Goal: Task Accomplishment & Management: Complete application form

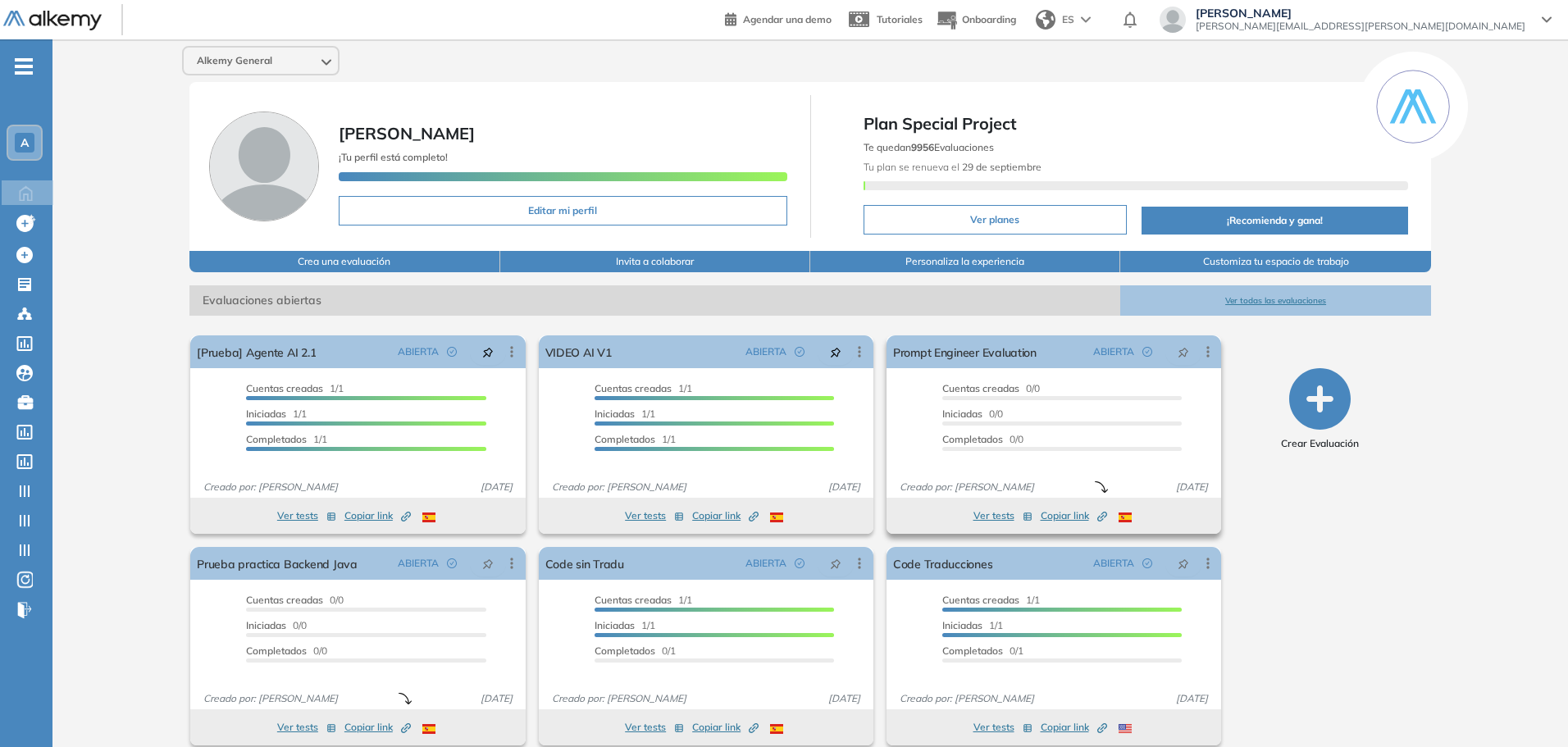
drag, startPoint x: 978, startPoint y: 487, endPoint x: 1073, endPoint y: 496, distance: 95.4
click at [1025, 483] on span "Creado por: [PERSON_NAME]" at bounding box center [967, 487] width 148 height 15
click at [1351, 570] on div "Crear Evaluación" at bounding box center [1320, 540] width 209 height 424
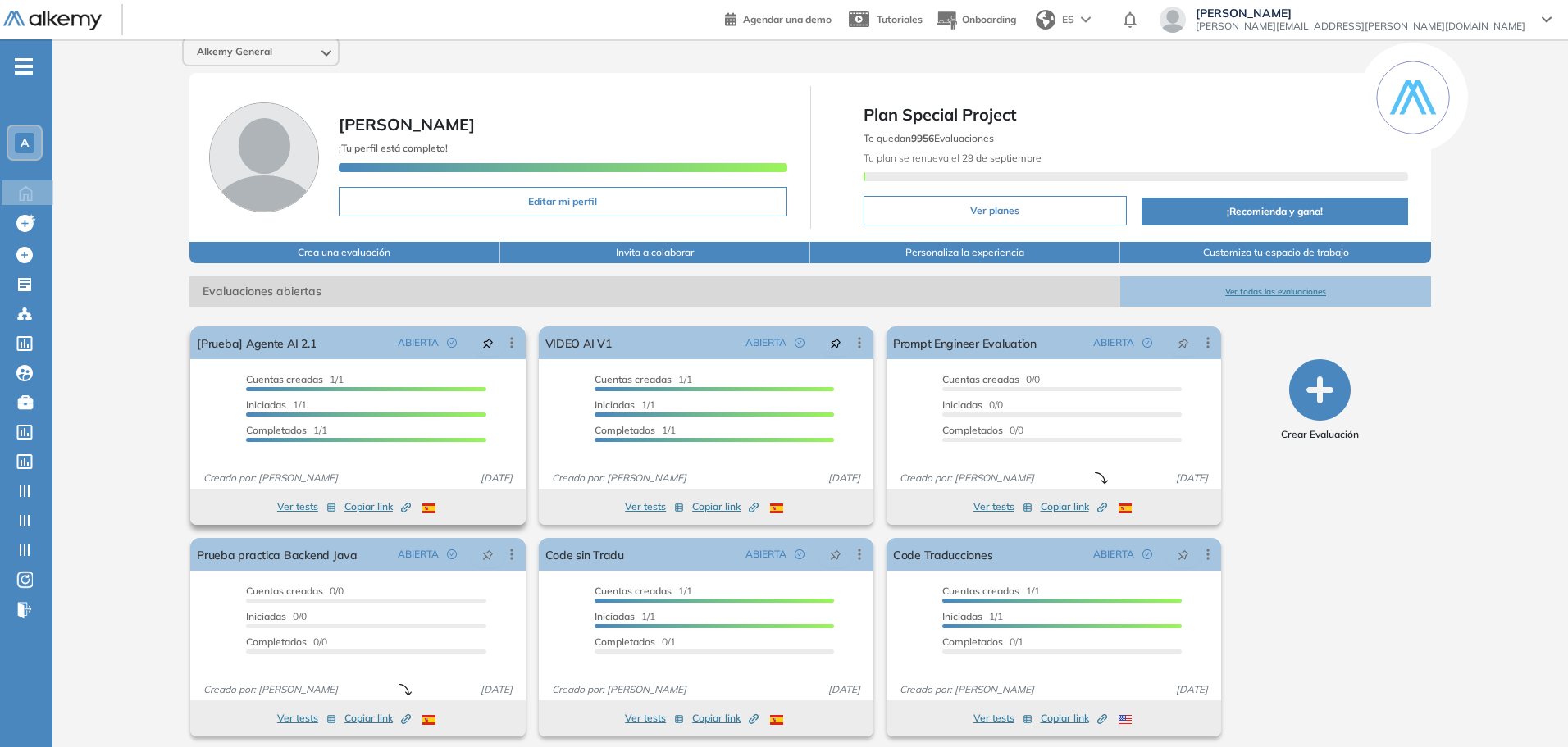
scroll to position [18, 0]
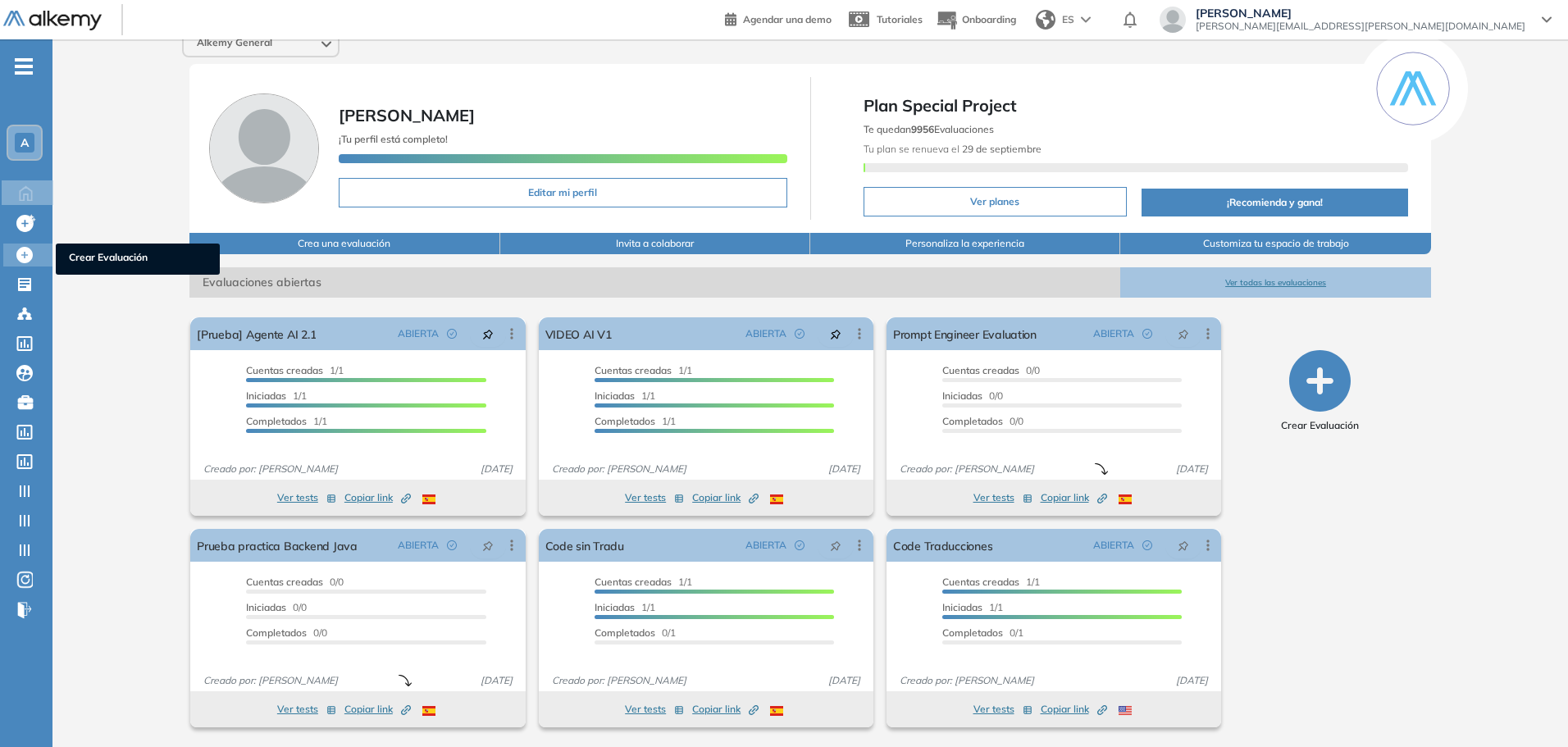
click at [21, 263] on icon at bounding box center [25, 255] width 17 height 17
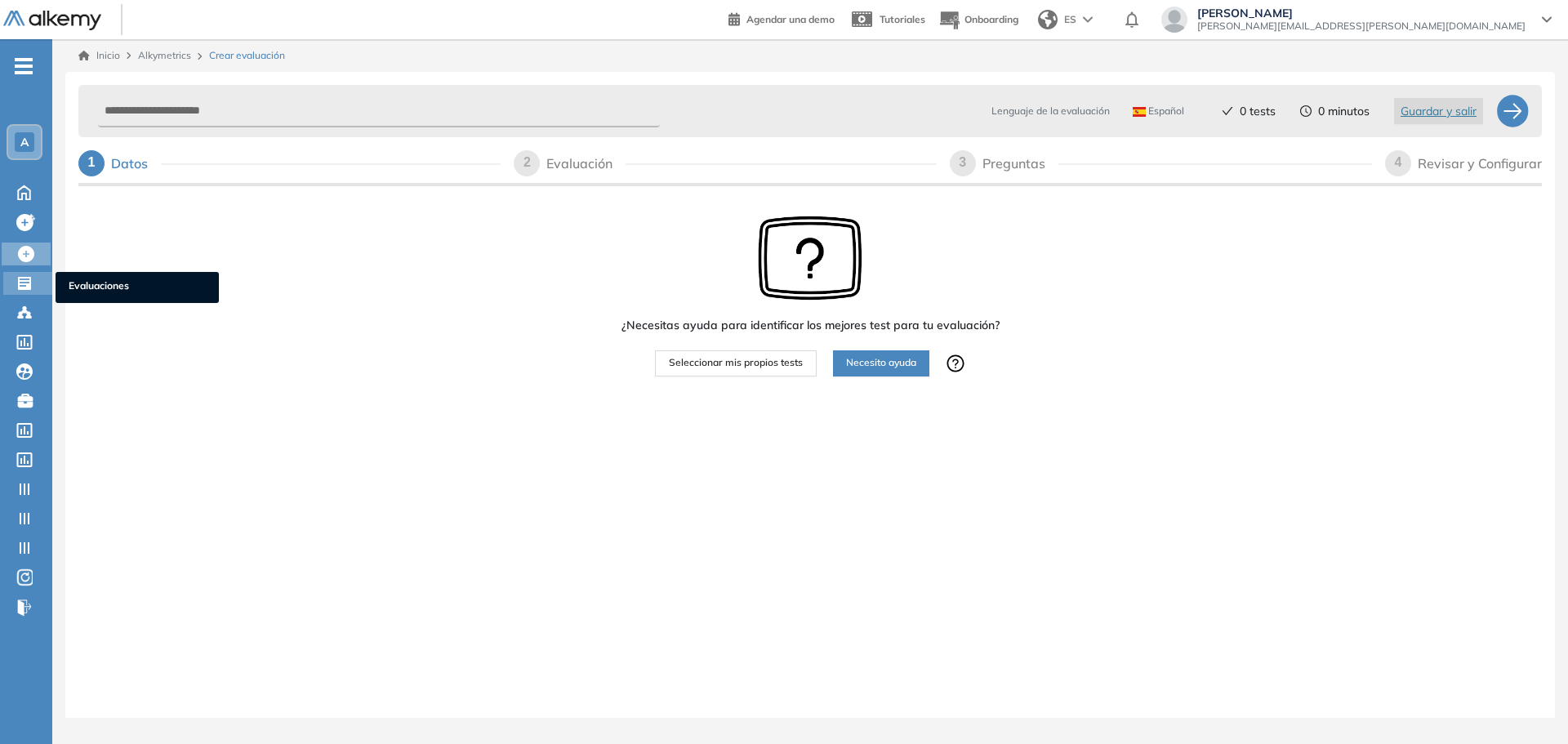
click at [25, 279] on icon at bounding box center [25, 284] width 17 height 17
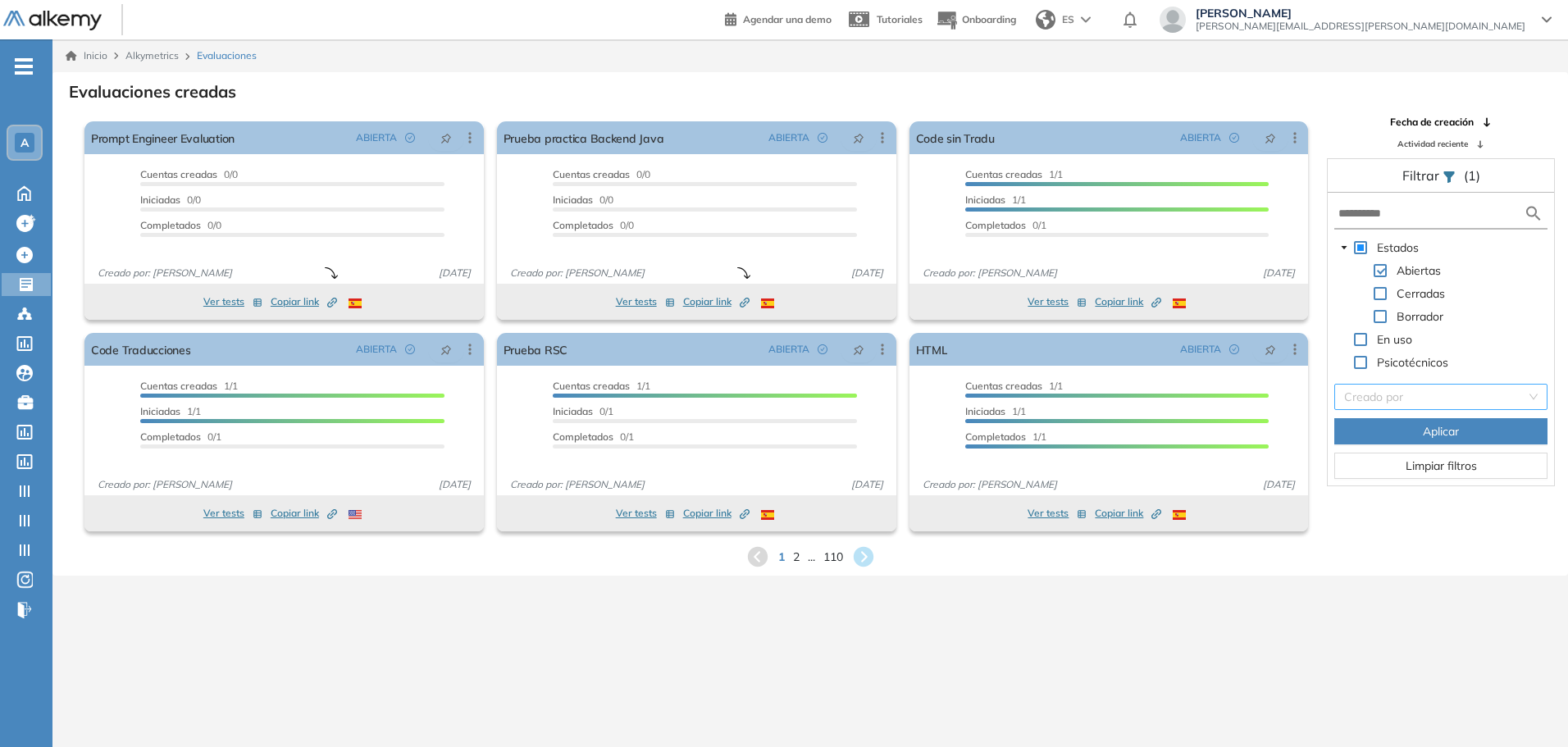
click at [1396, 402] on input "search" at bounding box center [1434, 396] width 182 height 24
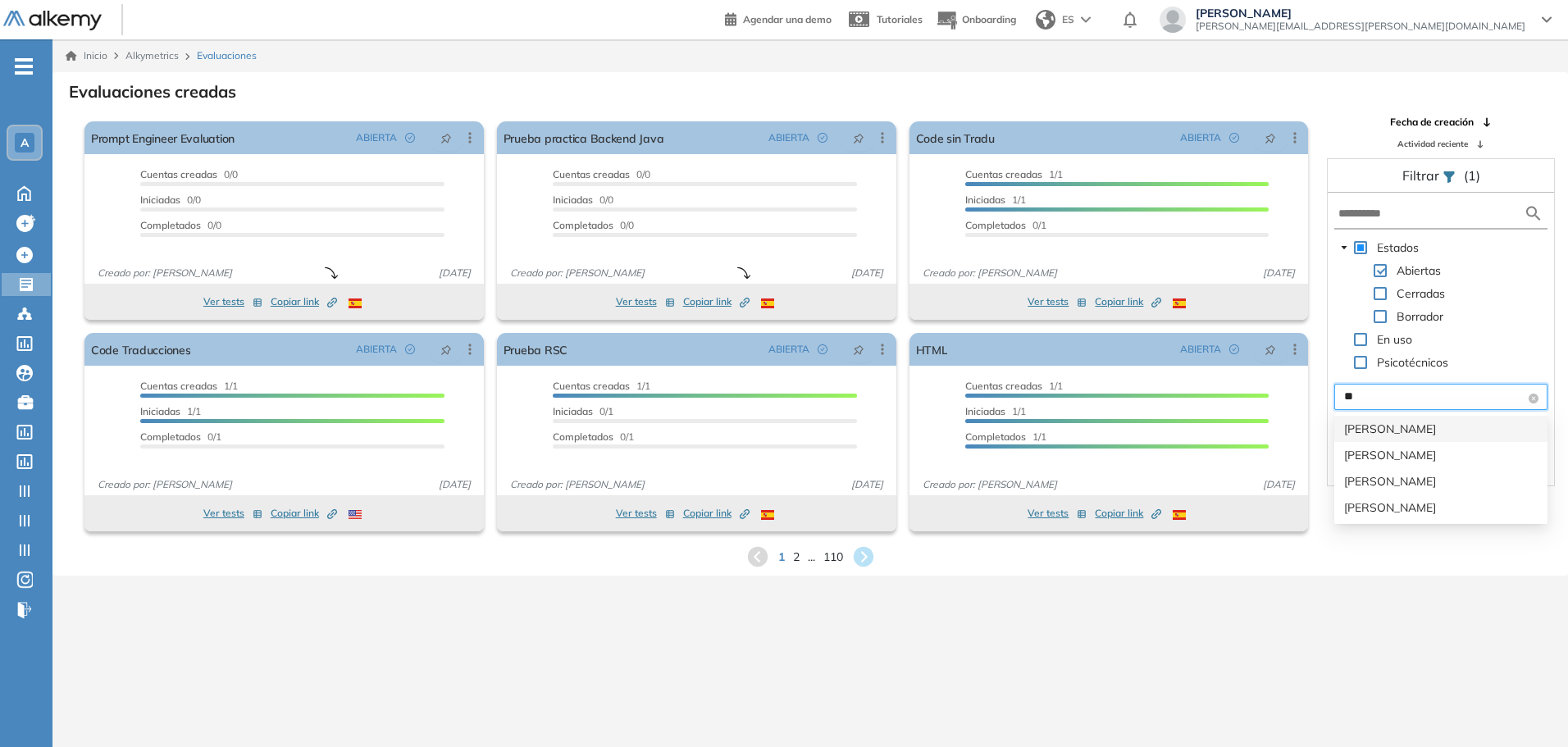
type input "***"
click at [1403, 440] on div "[PERSON_NAME]" at bounding box center [1441, 429] width 213 height 26
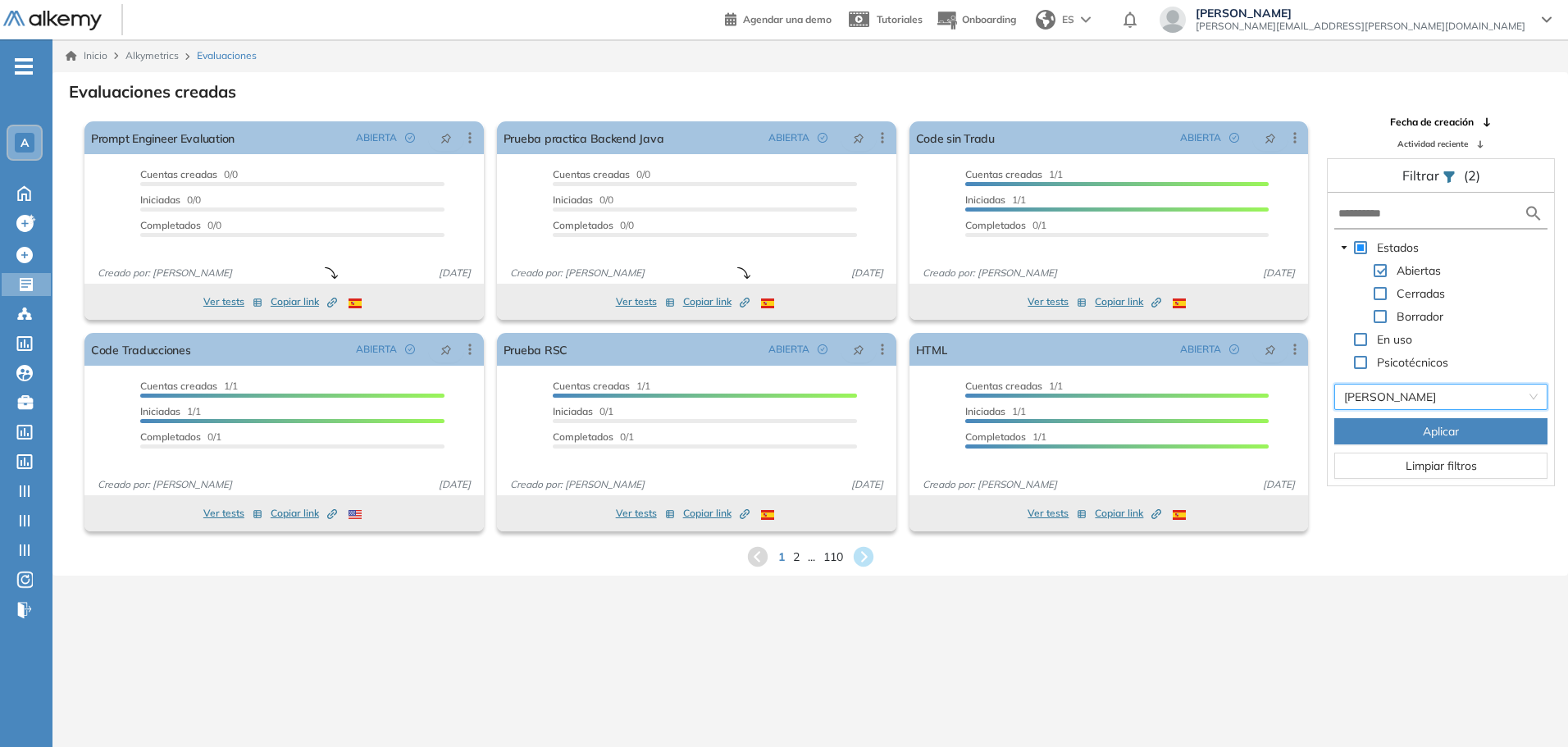
click at [1439, 435] on span "Aplicar" at bounding box center [1441, 431] width 36 height 18
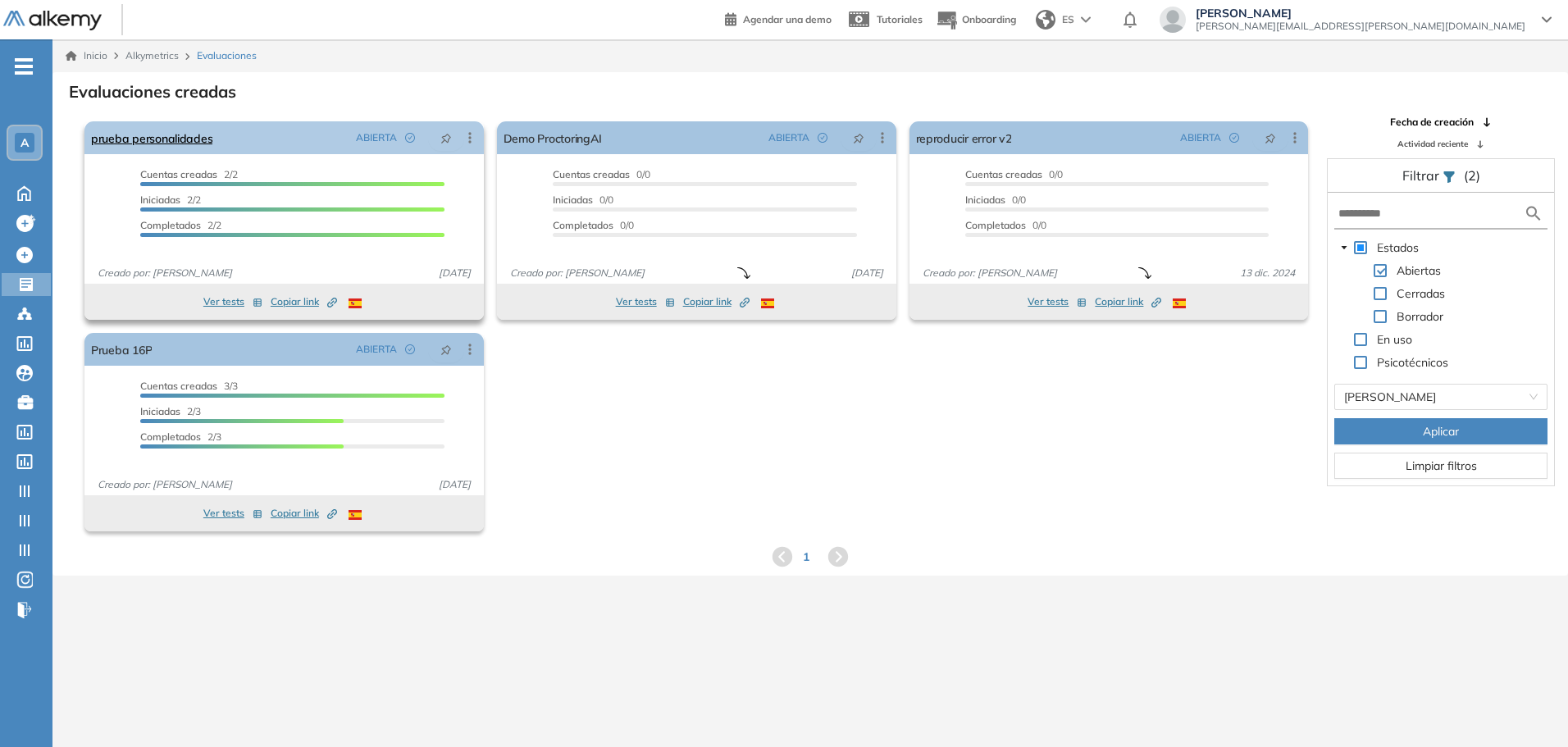
click at [465, 146] on div "ABIERTA" at bounding box center [413, 137] width 128 height 26
click at [157, 136] on link "prueba personalidades" at bounding box center [151, 137] width 122 height 33
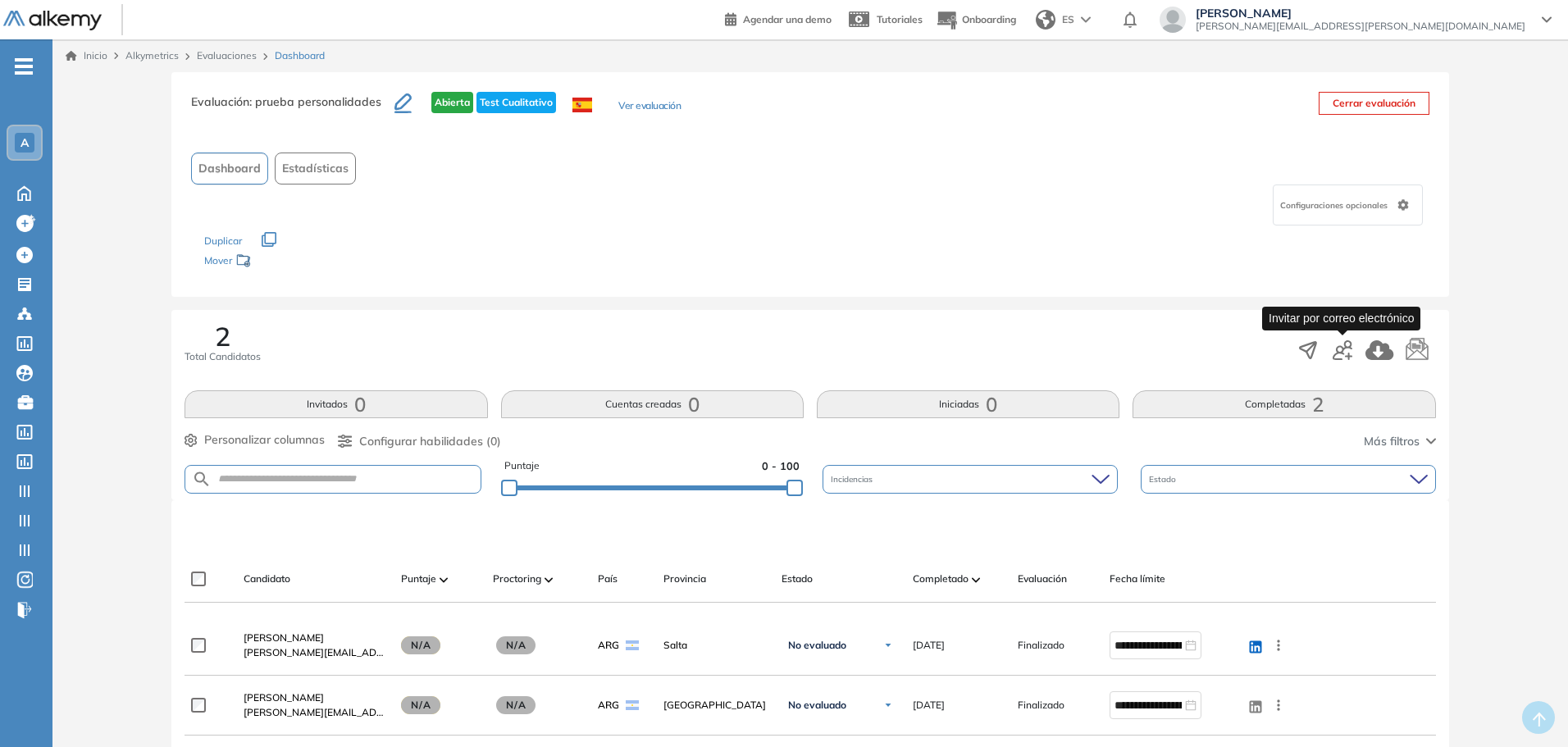
click at [1343, 359] on icon "button" at bounding box center [1342, 350] width 20 height 20
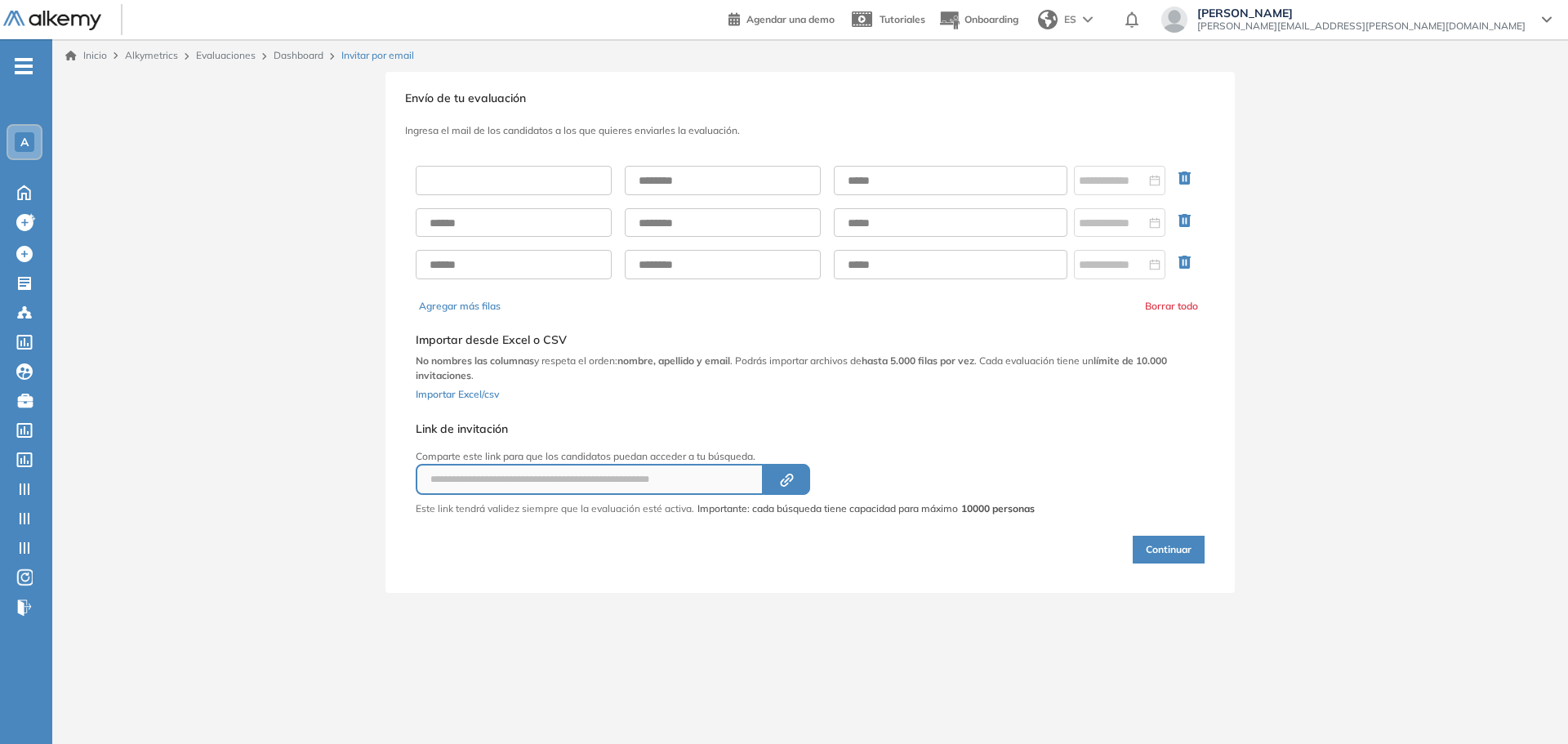
click at [538, 189] on input "text" at bounding box center [513, 181] width 196 height 30
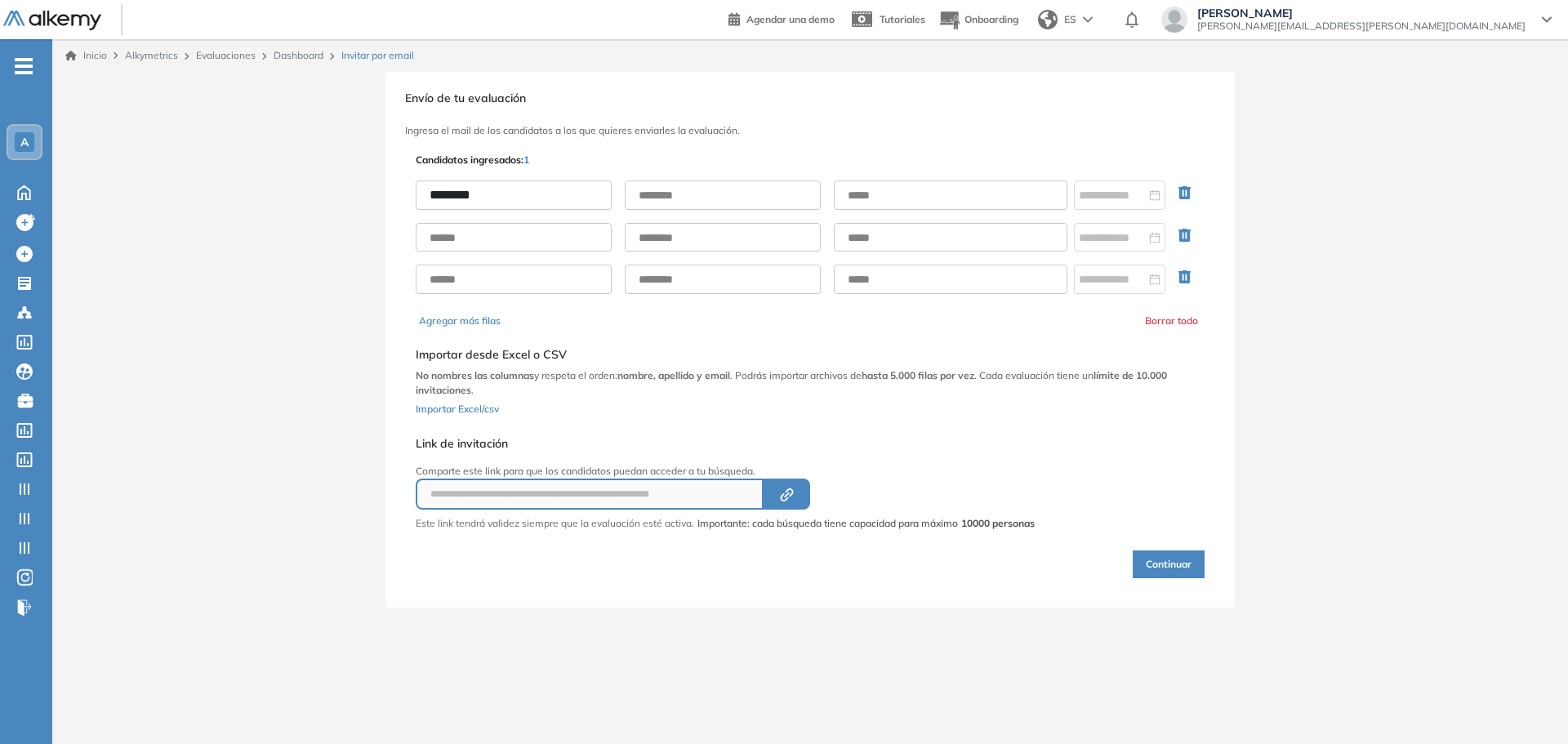
type input "********"
click at [983, 195] on input "text" at bounding box center [950, 196] width 234 height 30
type input "**********"
click at [1156, 557] on button "Continuar" at bounding box center [1168, 564] width 72 height 28
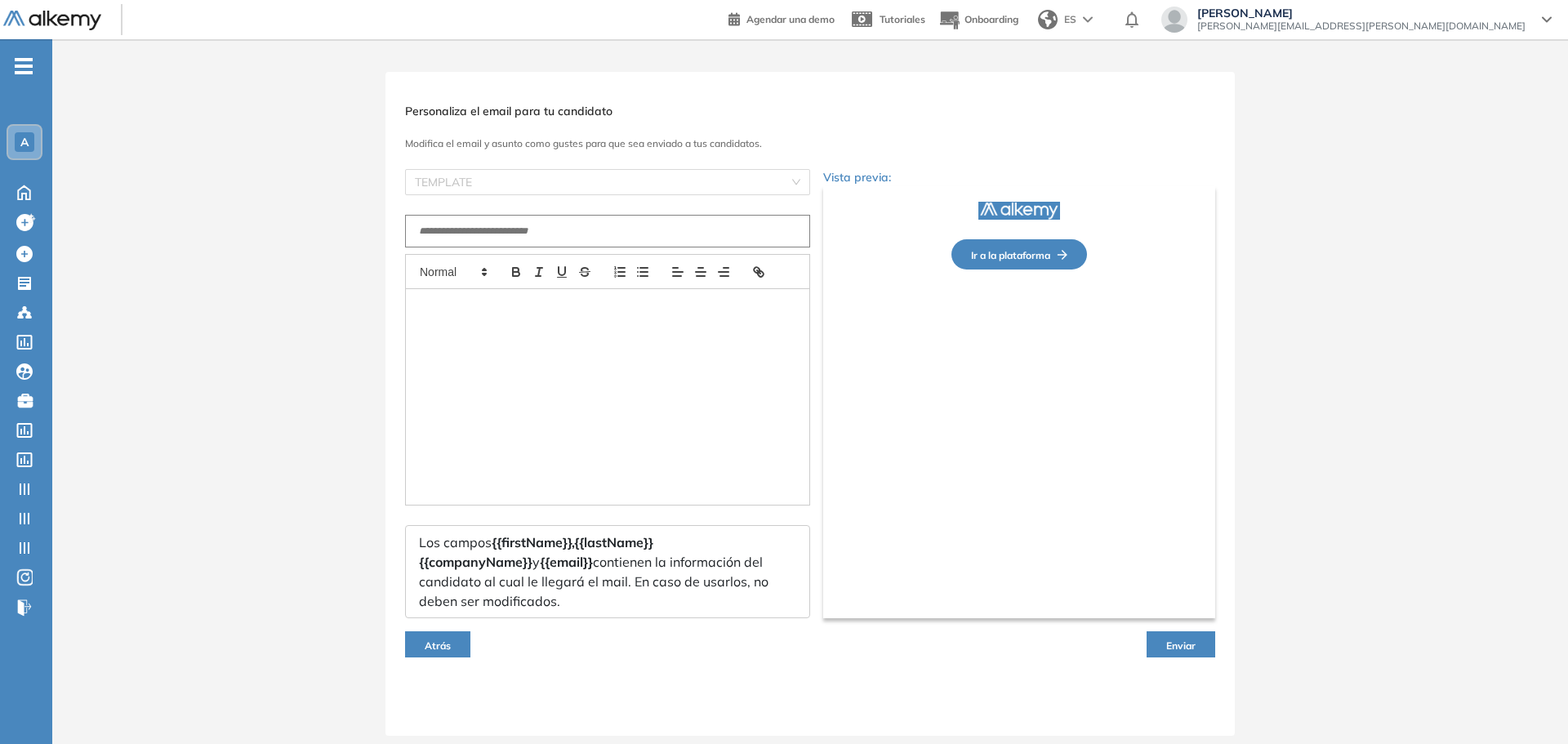
type input "**********"
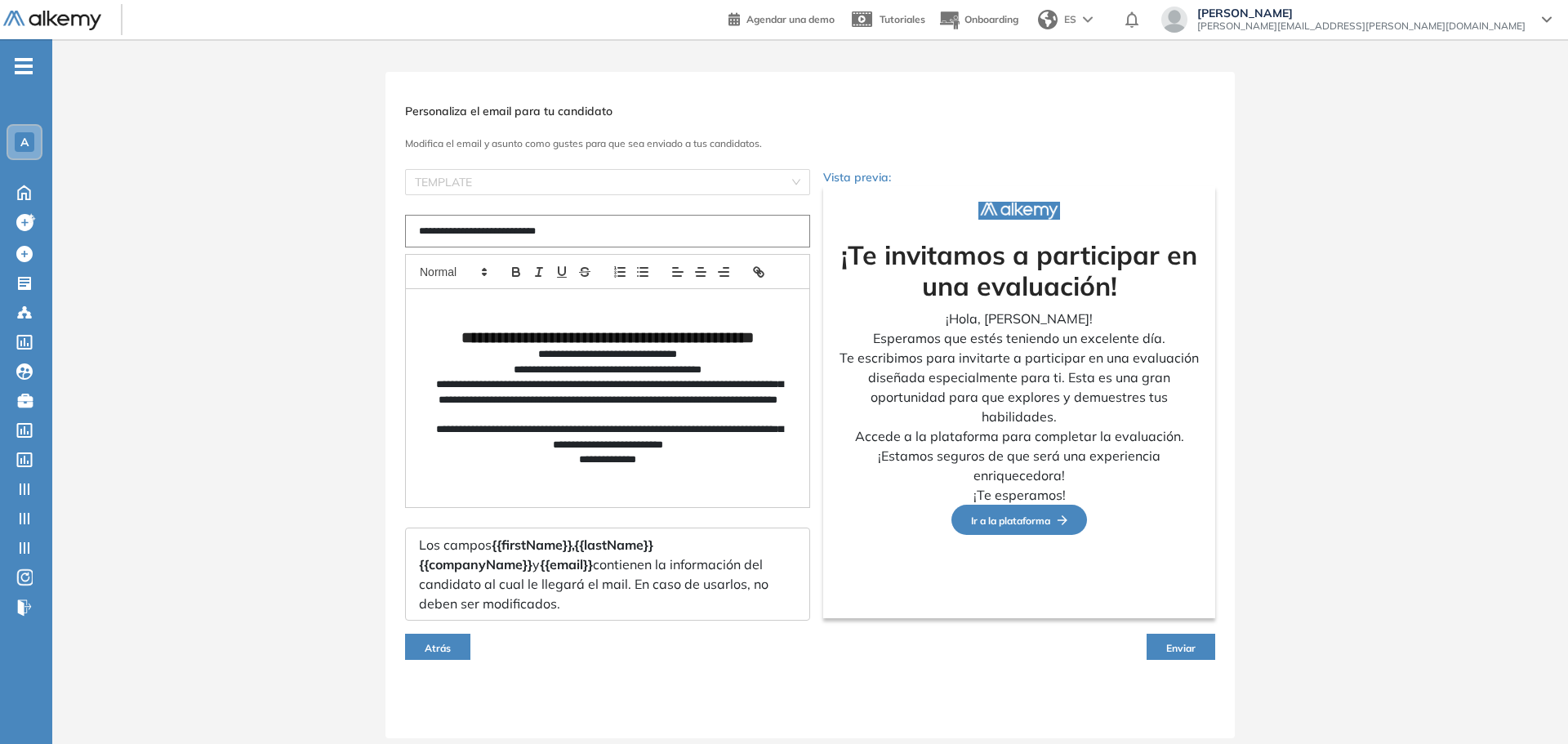
click at [1171, 646] on span "Enviar" at bounding box center [1181, 647] width 30 height 12
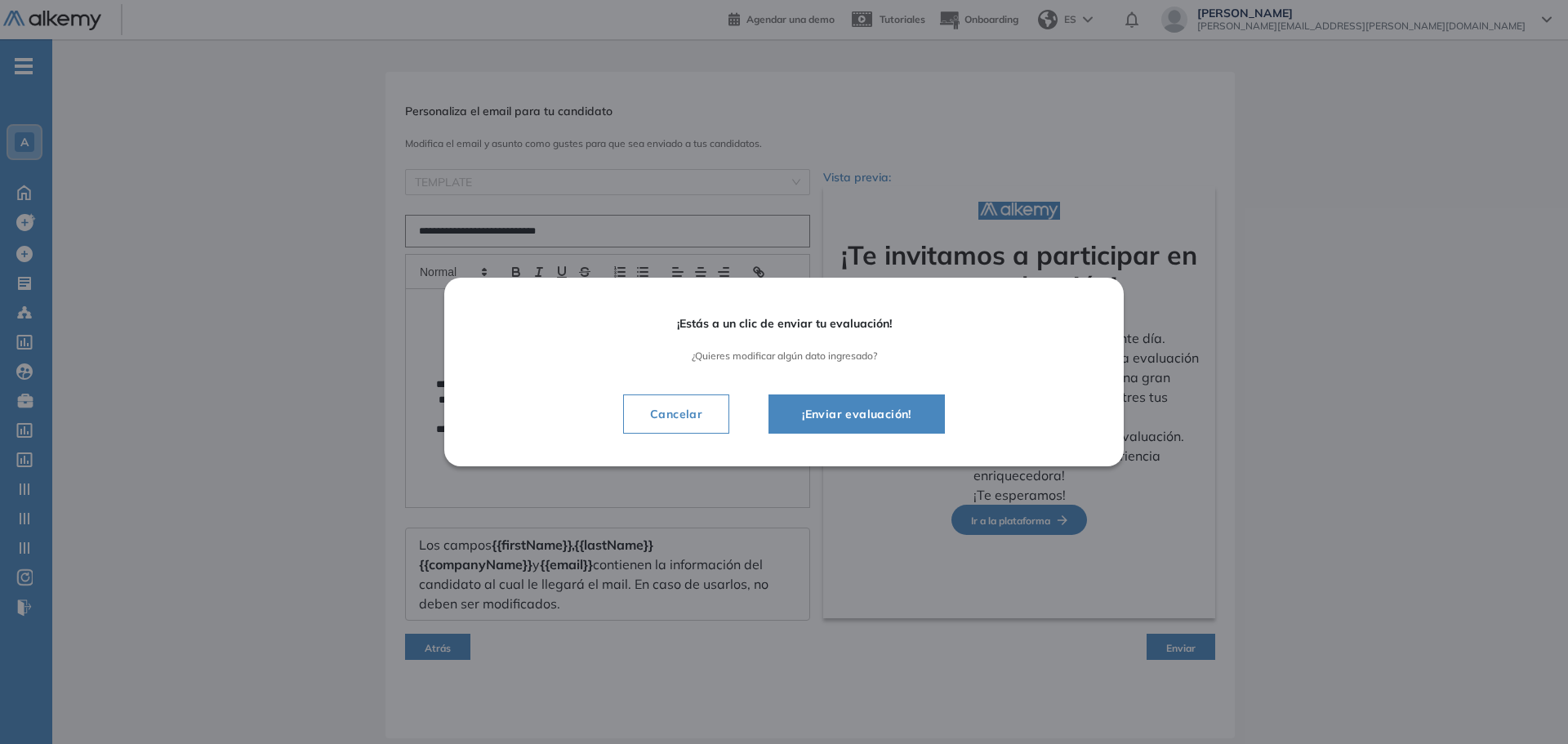
click at [872, 416] on span "¡Enviar evaluación!" at bounding box center [857, 413] width 136 height 20
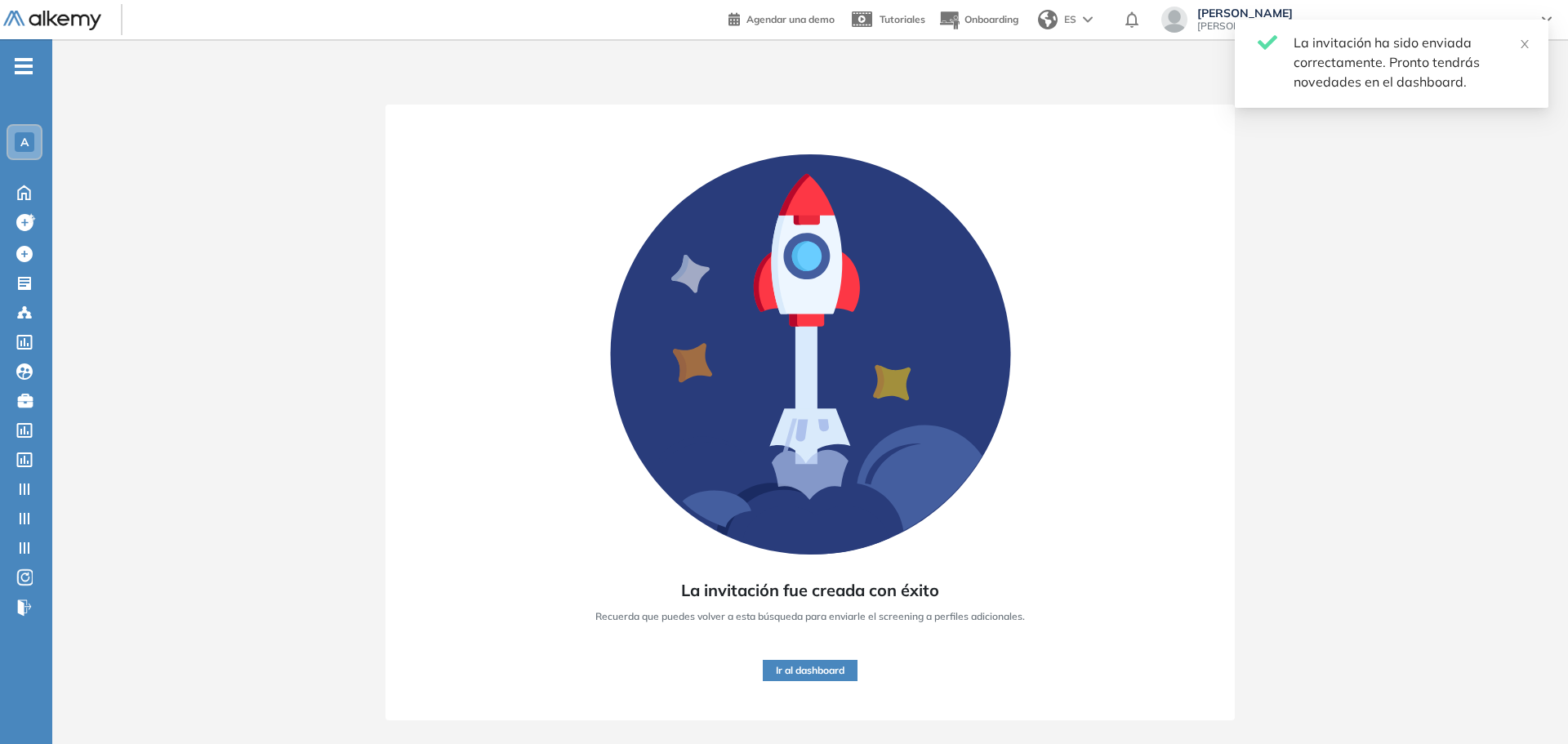
click at [846, 670] on button "Ir al dashboard" at bounding box center [810, 670] width 95 height 21
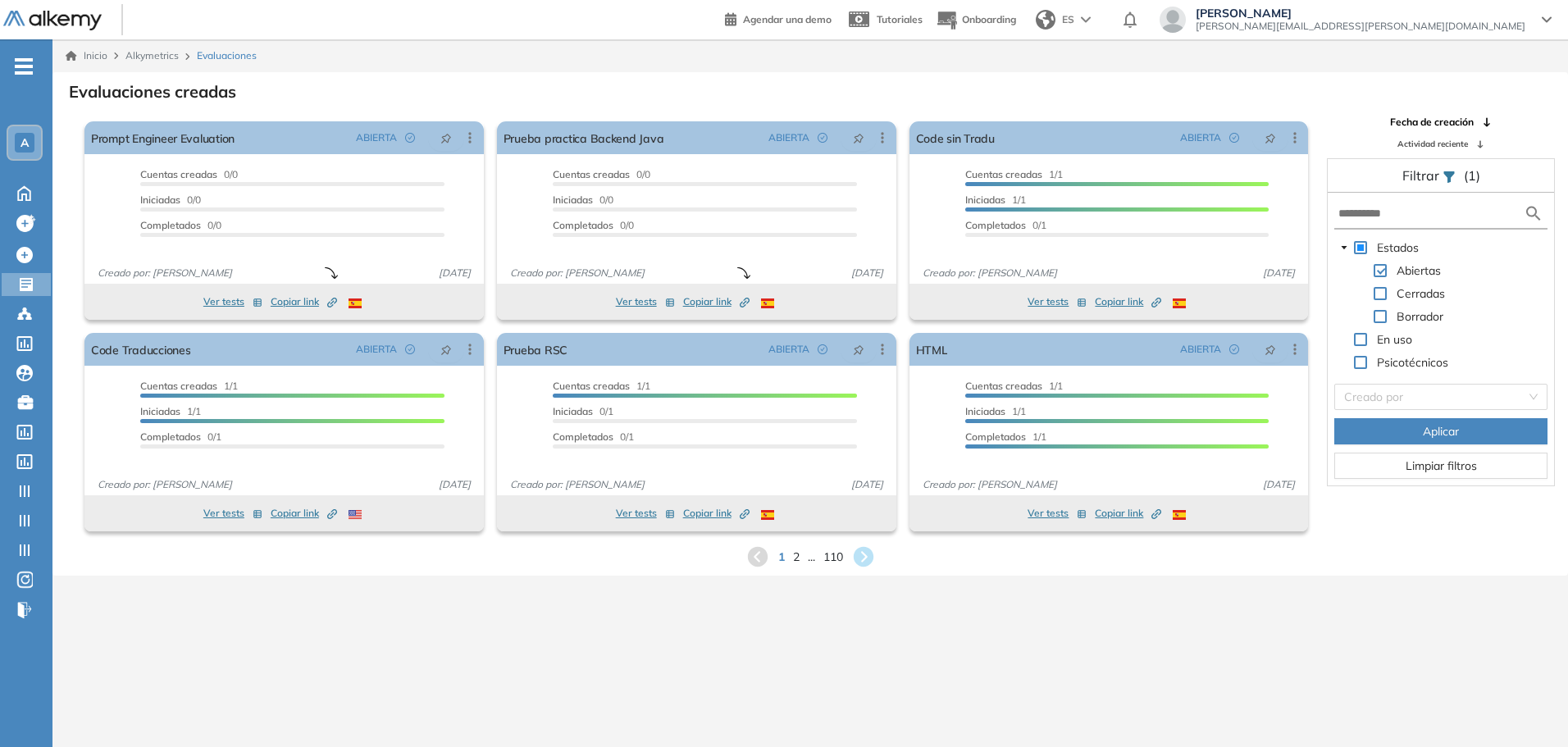
click at [1427, 23] on span "[PERSON_NAME][EMAIL_ADDRESS][PERSON_NAME][DOMAIN_NAME]" at bounding box center [1360, 26] width 330 height 13
